Goal: Task Accomplishment & Management: Use online tool/utility

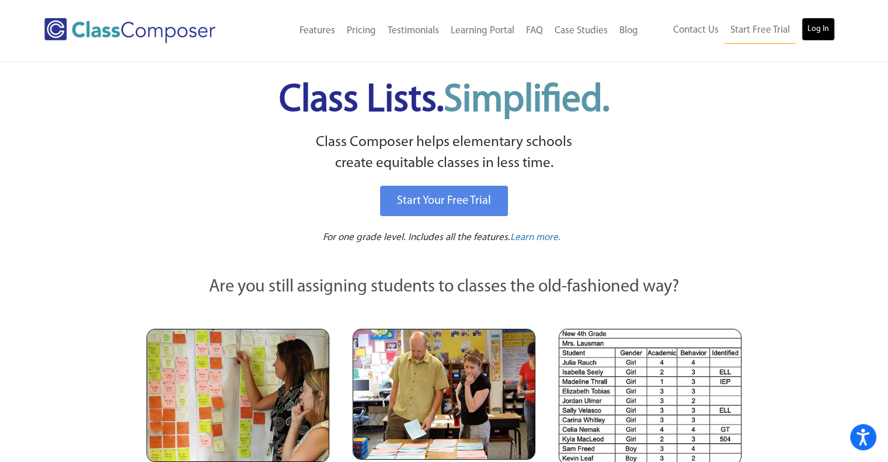
click at [810, 30] on link "Log In" at bounding box center [818, 29] width 33 height 23
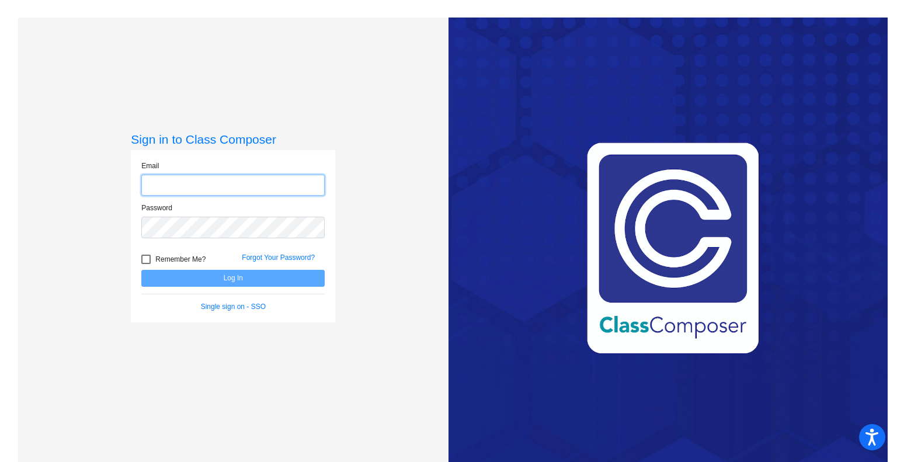
click at [152, 184] on input "email" at bounding box center [232, 186] width 183 height 22
type input "j"
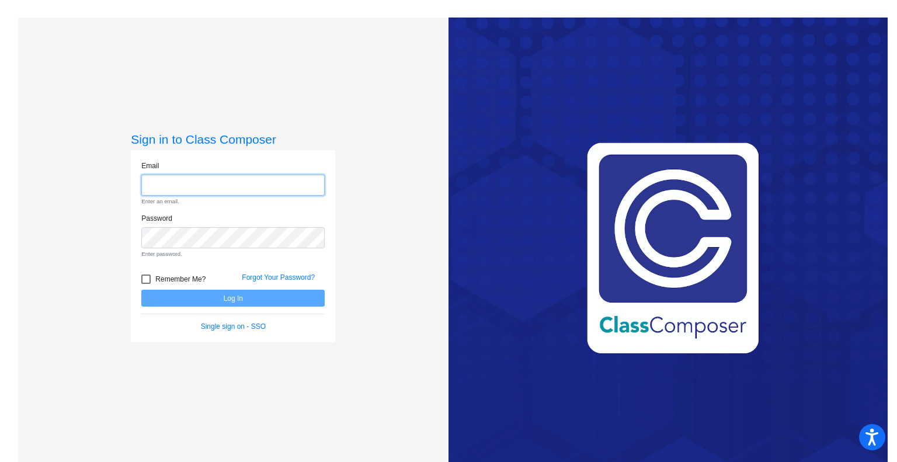
click at [224, 187] on input "email" at bounding box center [232, 186] width 183 height 22
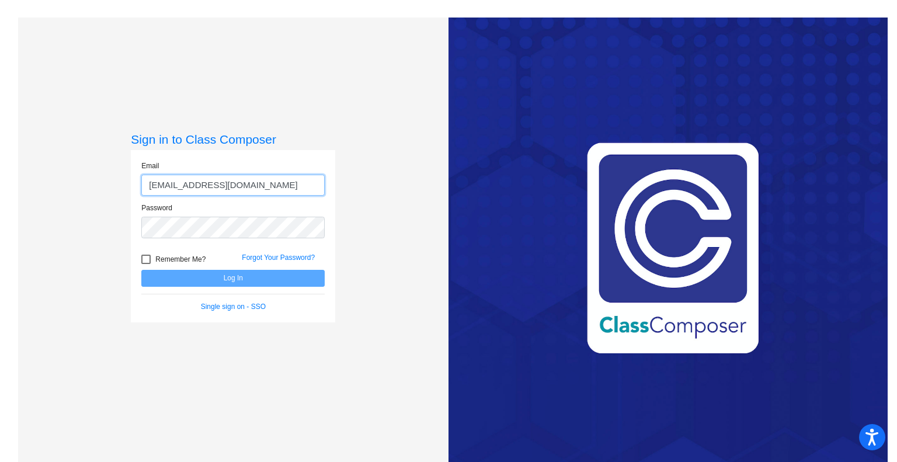
type input "stegerj2@slcs.us"
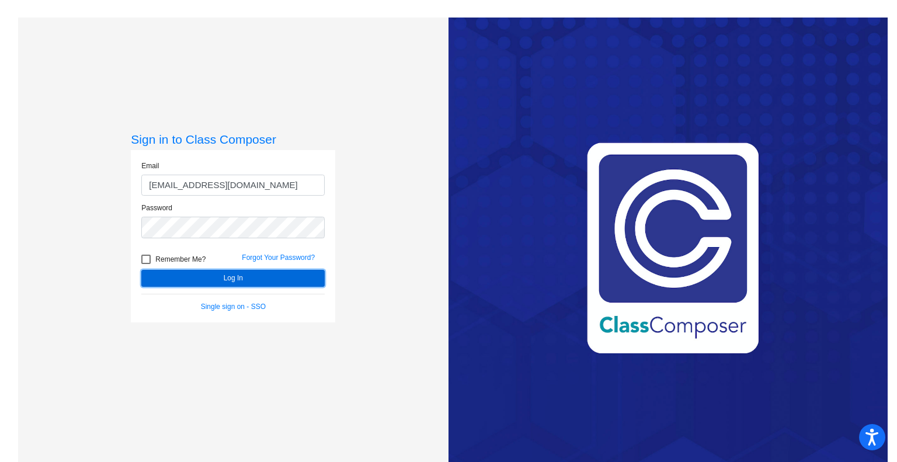
click at [209, 277] on button "Log In" at bounding box center [232, 278] width 183 height 17
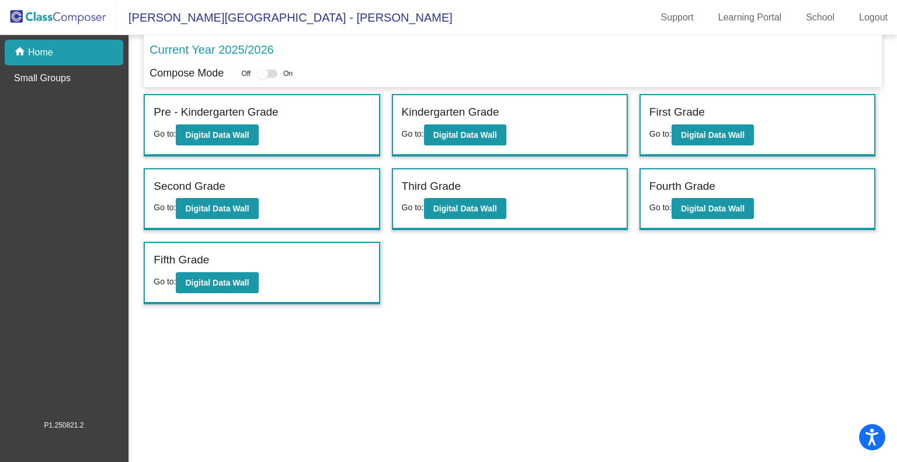
click at [614, 57] on div "Current Year 2025/2026" at bounding box center [513, 53] width 726 height 25
click at [228, 143] on button "Digital Data Wall" at bounding box center [217, 134] width 82 height 21
click at [451, 133] on b "Digital Data Wall" at bounding box center [465, 134] width 64 height 9
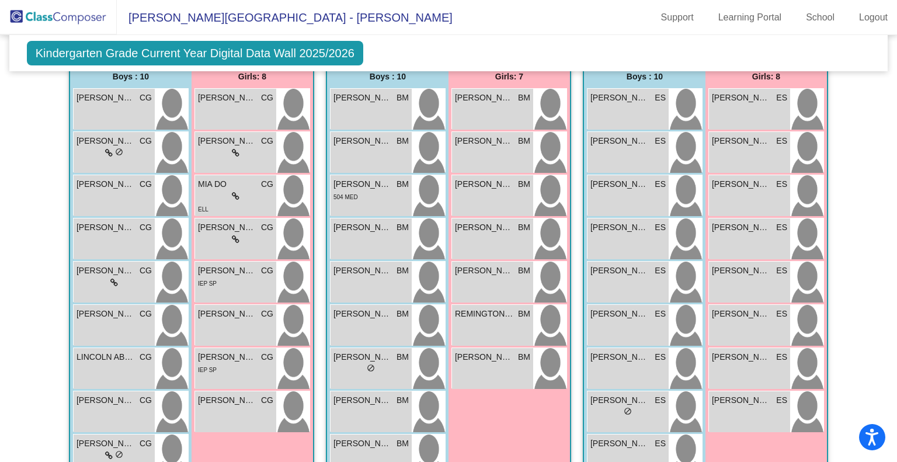
scroll to position [265, 0]
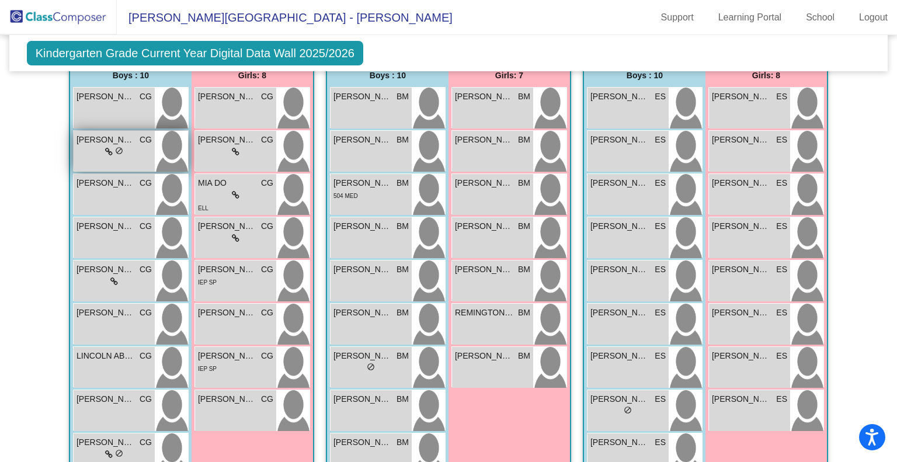
click at [80, 146] on div "lock do_not_disturb_alt" at bounding box center [114, 152] width 75 height 12
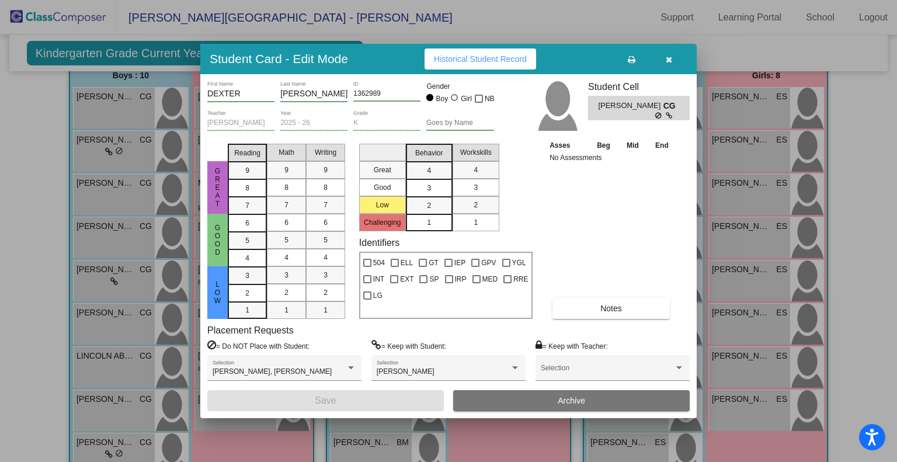
click at [689, 146] on div "Great Good Low Reading 9 8 7 6 5 4 3 2 1 Math 9 8 7 6 5 4 3 2 1 Writing 9 8 7 6…" at bounding box center [448, 229] width 482 height 180
click at [668, 58] on icon "button" at bounding box center [669, 59] width 6 height 8
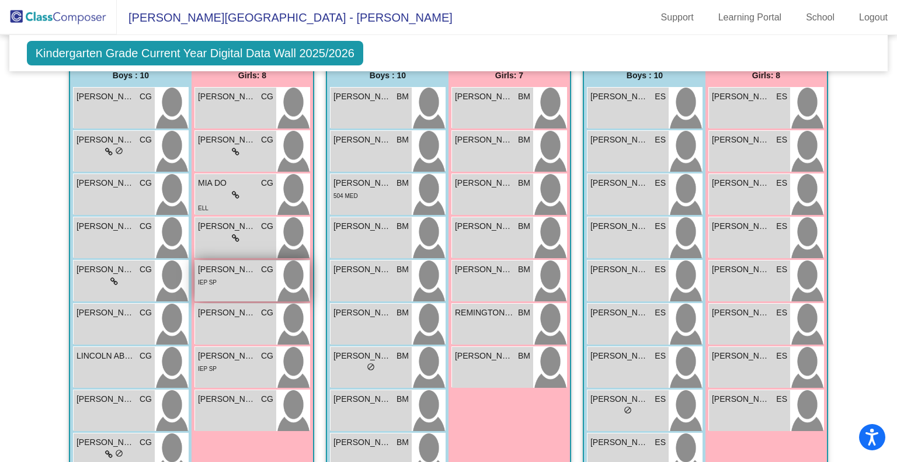
click at [234, 282] on div "IEP SP" at bounding box center [235, 282] width 75 height 12
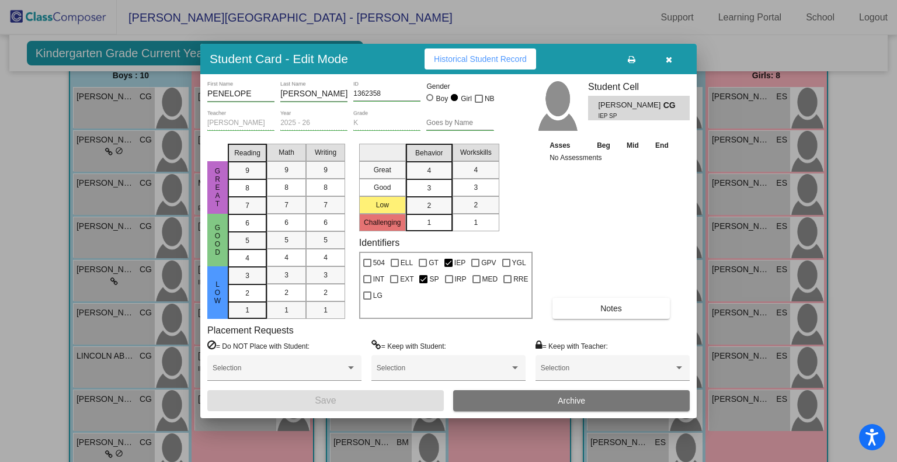
click at [588, 220] on div "Asses Beg Mid End No Assessments Notes" at bounding box center [612, 229] width 130 height 180
click at [670, 54] on span "button" at bounding box center [669, 58] width 6 height 9
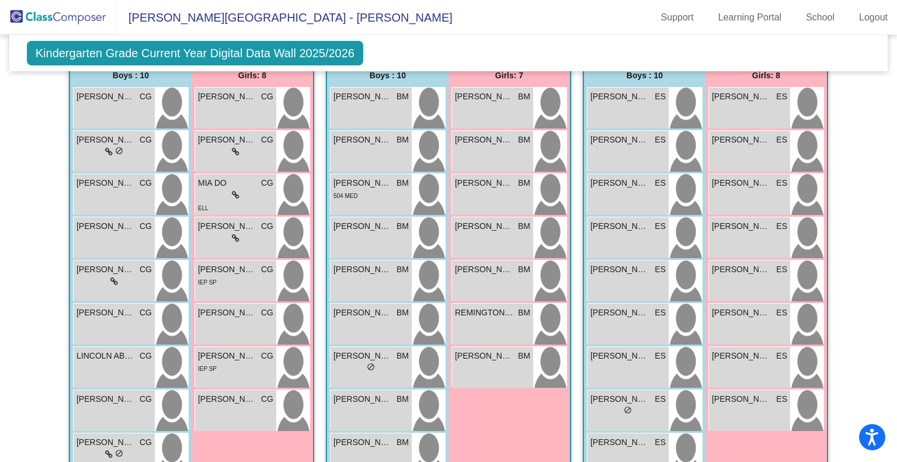
click at [590, 25] on mat-toolbar "Sayre Elementary School - Jennifer Support Learning Portal School Logout" at bounding box center [448, 17] width 897 height 35
click at [12, 409] on mat-sidenav-content "Kindergarten Grade Current Year Digital Data Wall 2025/2026 Add, Move, or Retai…" at bounding box center [448, 248] width 897 height 427
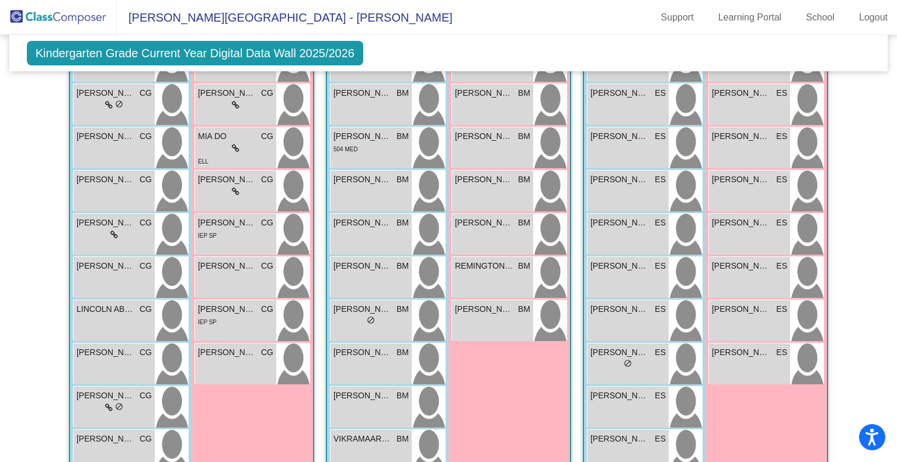
scroll to position [218, 0]
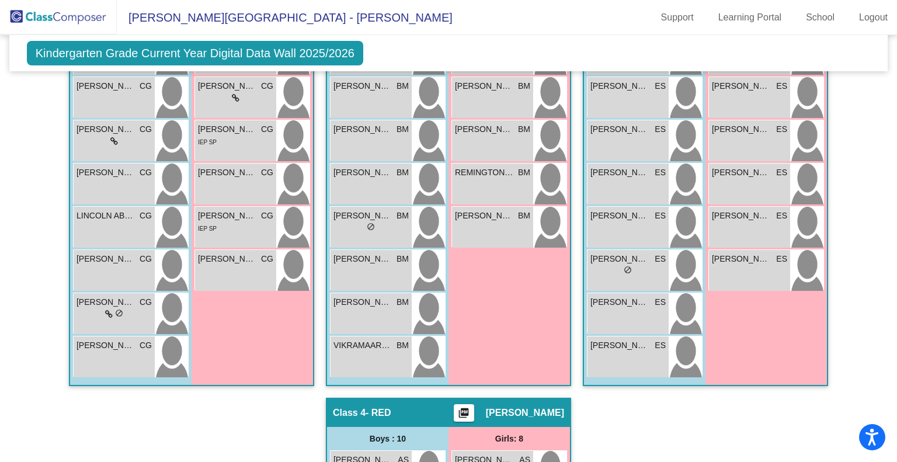
scroll to position [408, 0]
